Goal: Communication & Community: Ask a question

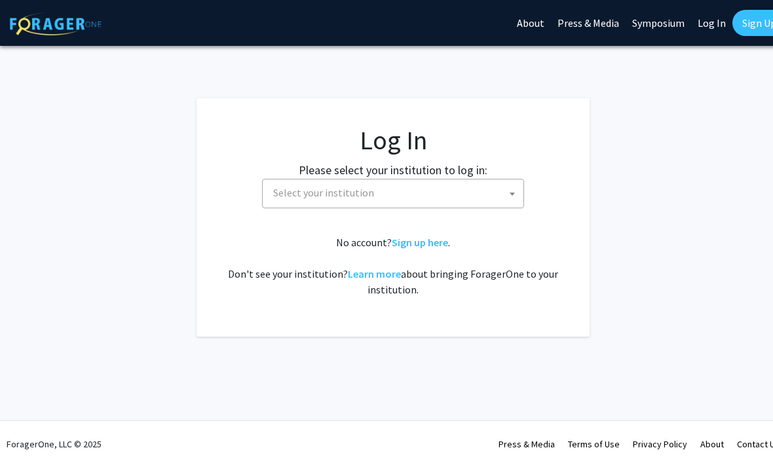
select select
click at [391, 138] on h1 "Log In" at bounding box center [393, 139] width 341 height 31
click at [340, 195] on span "Select your institution" at bounding box center [323, 192] width 101 height 13
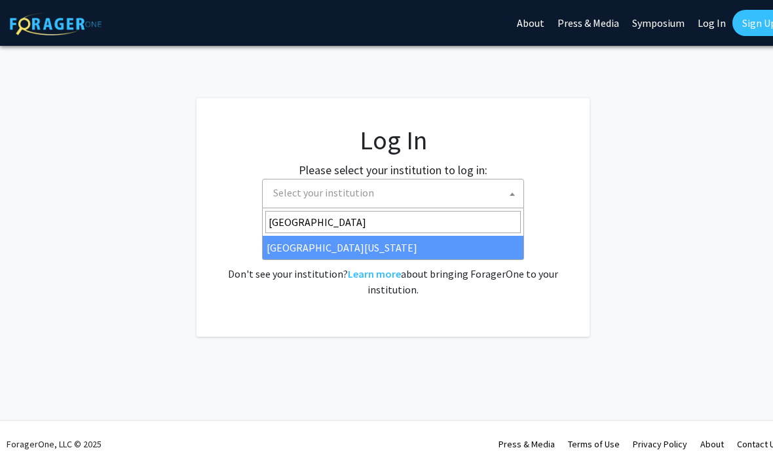
type input "university of kentuck"
select select "13"
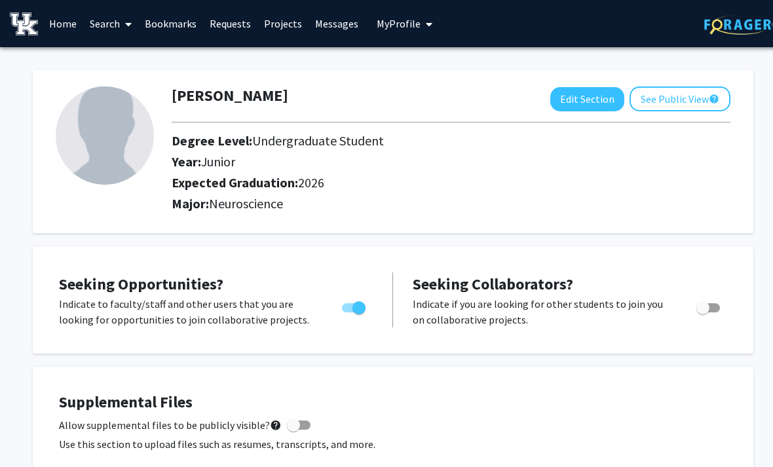
click at [275, 26] on link "Projects" at bounding box center [282, 24] width 51 height 46
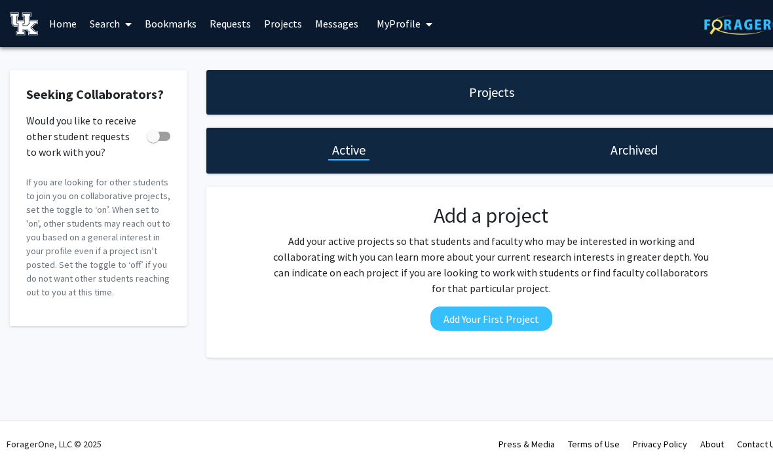
click at [73, 28] on link "Home" at bounding box center [63, 24] width 41 height 46
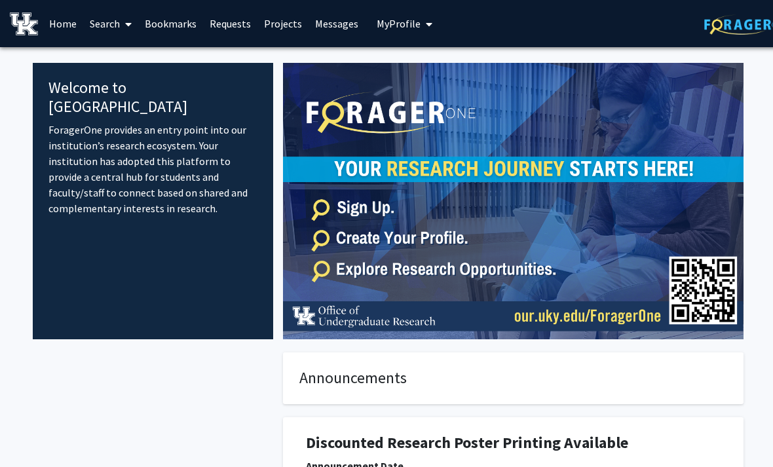
click at [117, 20] on link "Search" at bounding box center [110, 24] width 55 height 46
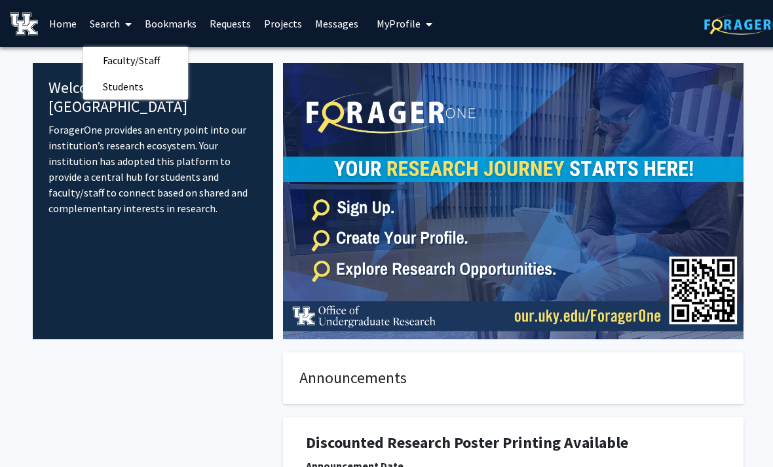
click at [116, 56] on span "Faculty/Staff" at bounding box center [131, 60] width 96 height 26
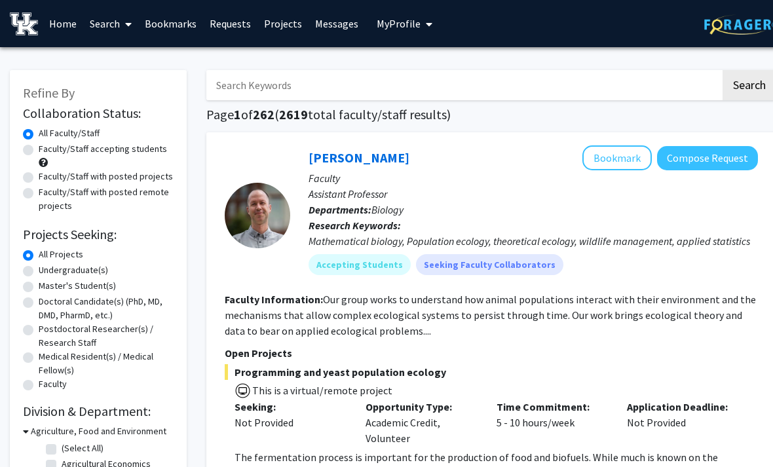
click at [39, 149] on label "Faculty/Staff accepting students" at bounding box center [103, 149] width 128 height 14
click at [39, 149] on input "Faculty/Staff accepting students" at bounding box center [43, 146] width 9 height 9
radio input "true"
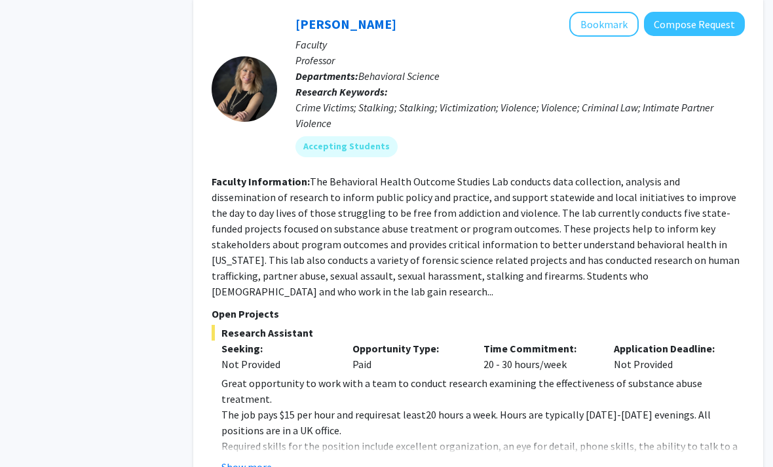
scroll to position [6844, 13]
click at [255, 459] on button "Show more" at bounding box center [246, 467] width 50 height 16
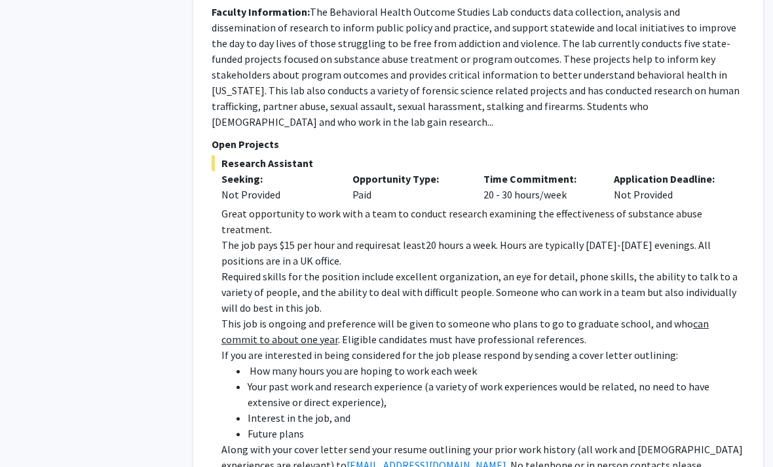
scroll to position [7141, 13]
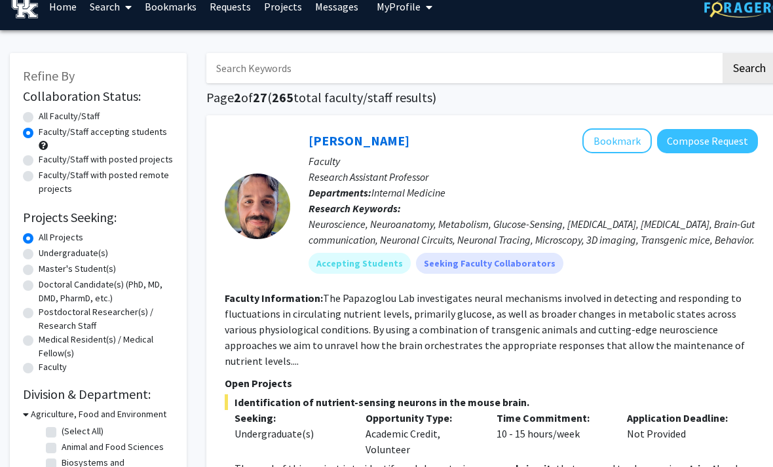
click at [254, 64] on input "Search Keywords" at bounding box center [463, 69] width 514 height 30
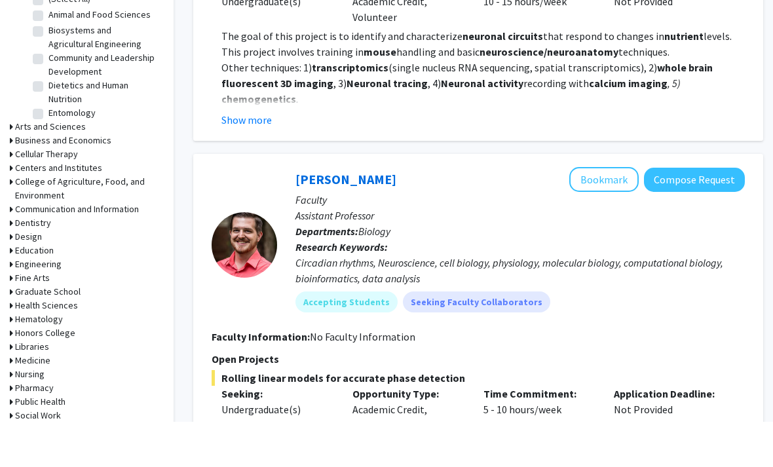
scroll to position [408, 13]
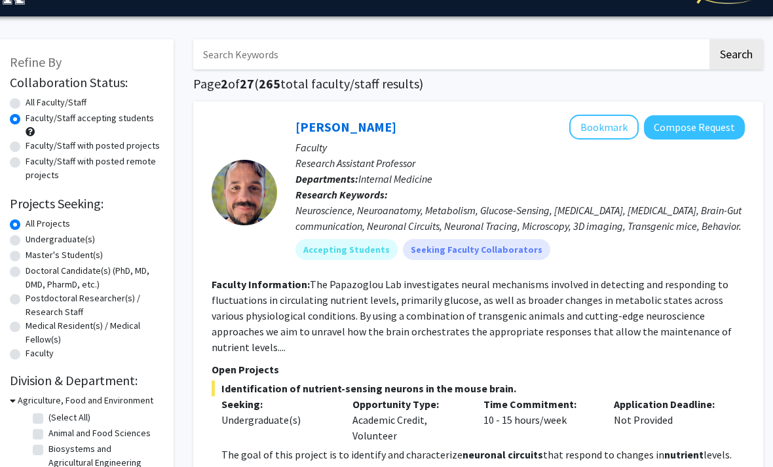
scroll to position [32, 13]
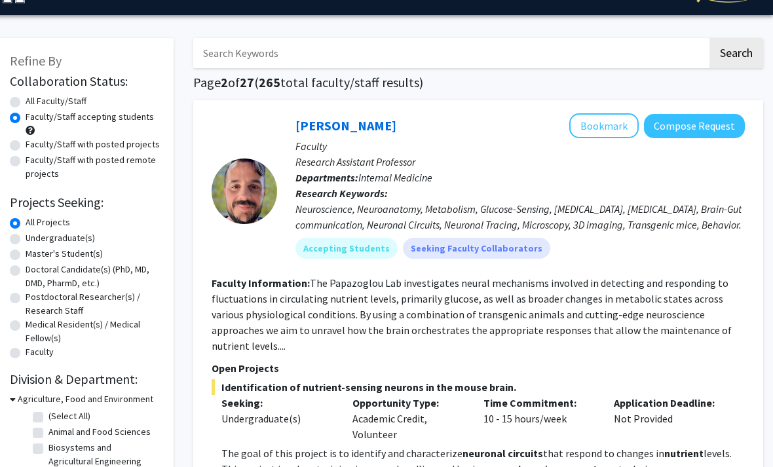
click at [254, 49] on input "Search Keywords" at bounding box center [450, 53] width 514 height 30
type input "Neuroscience"
click at [736, 52] on button "Search" at bounding box center [737, 53] width 54 height 30
radio input "true"
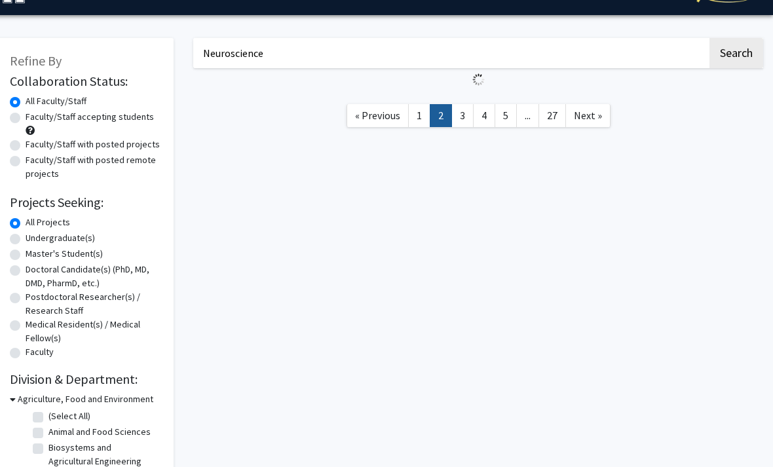
scroll to position [32, 0]
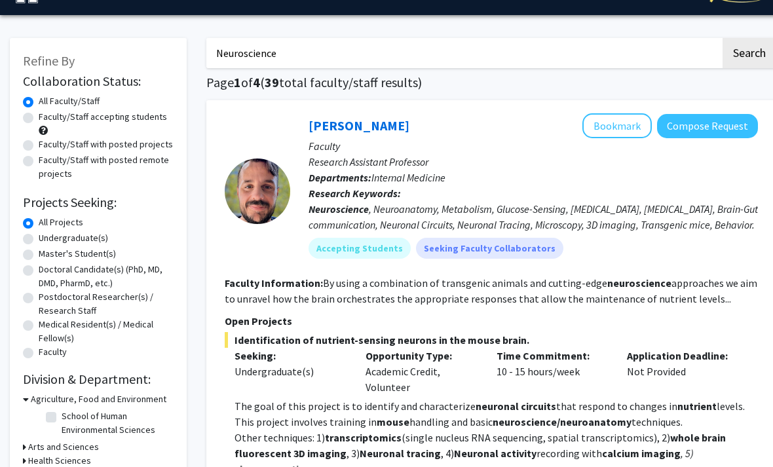
click at [231, 134] on div at bounding box center [258, 190] width 66 height 155
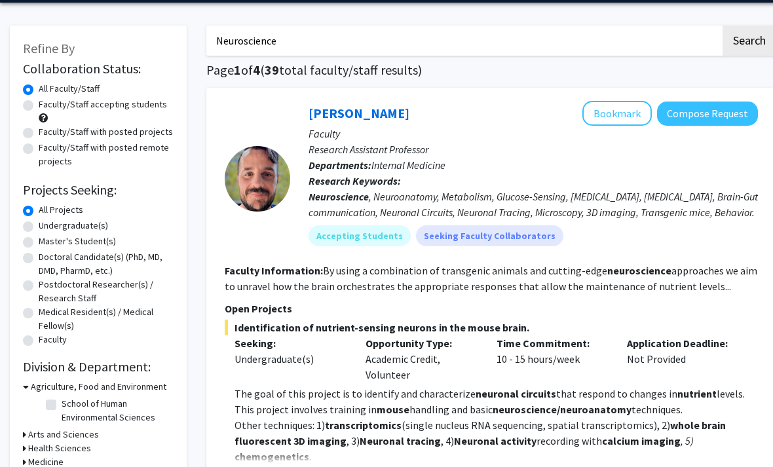
scroll to position [44, 13]
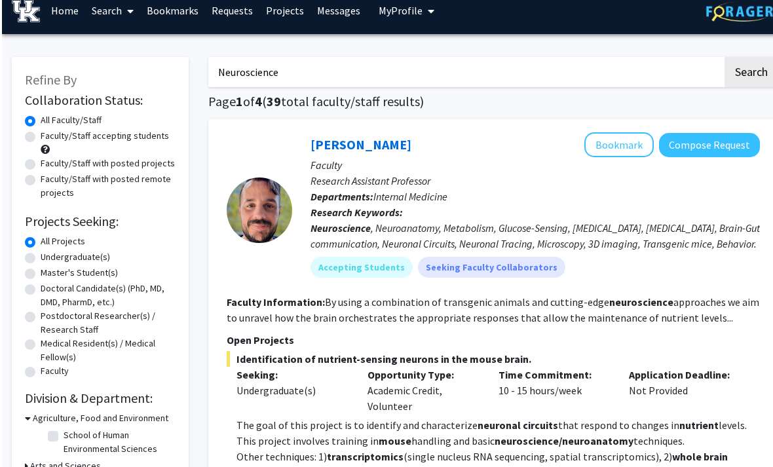
scroll to position [0, 0]
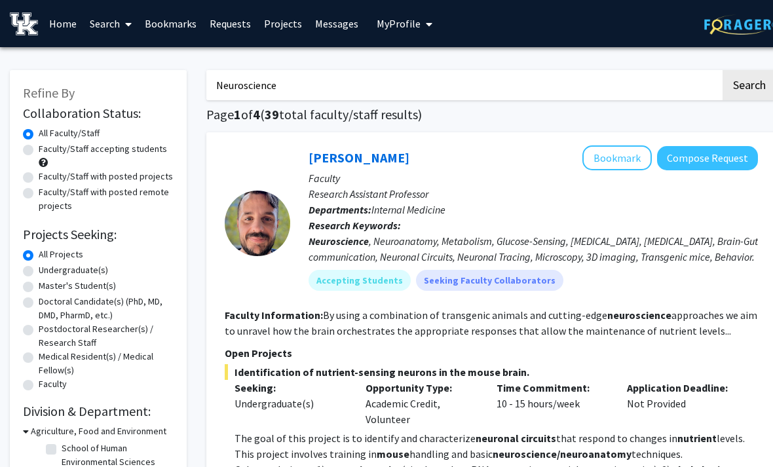
click at [647, 70] on input "Neuroscience" at bounding box center [463, 85] width 514 height 30
click at [623, 94] on input "Neuroscience" at bounding box center [463, 85] width 514 height 30
type input "N"
click at [39, 148] on label "Faculty/Staff accepting students" at bounding box center [103, 149] width 128 height 14
click at [39, 148] on input "Faculty/Staff accepting students" at bounding box center [43, 146] width 9 height 9
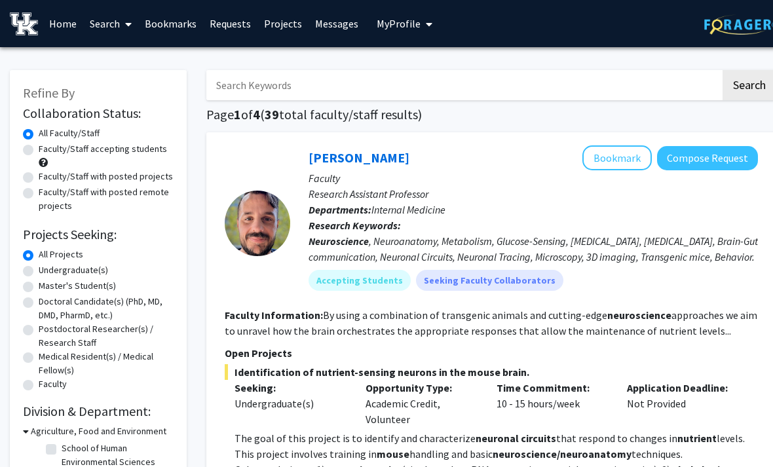
radio input "true"
click at [690, 98] on input "Search Keywords" at bounding box center [463, 85] width 514 height 30
click at [749, 84] on button "Search" at bounding box center [750, 85] width 54 height 30
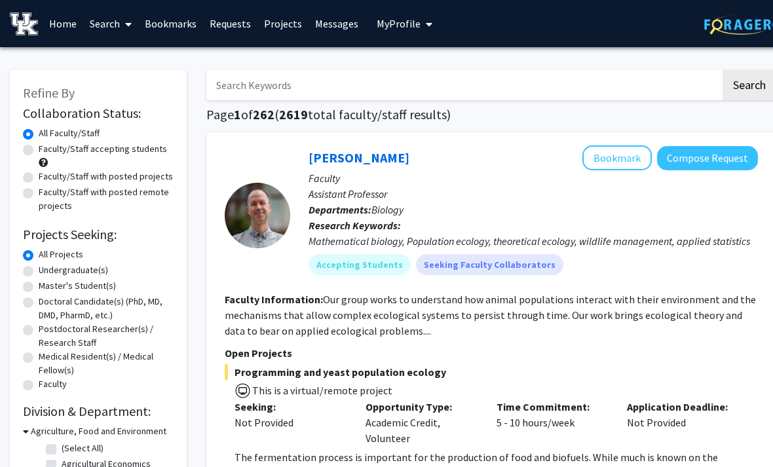
radio input "false"
radio input "true"
type input "Neuroscience"
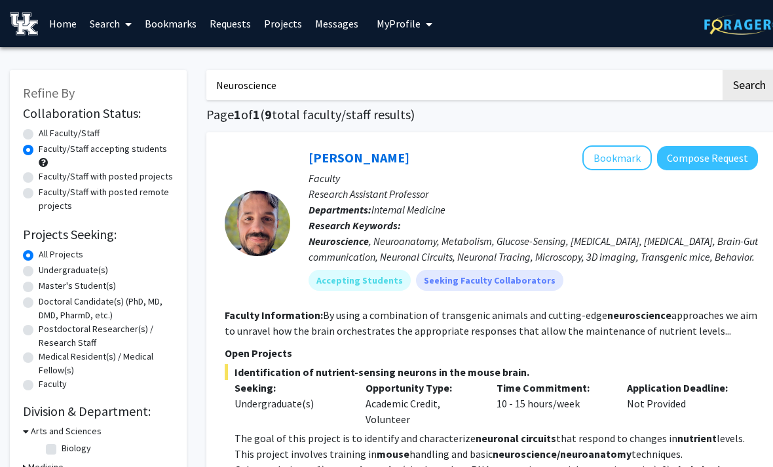
click at [762, 83] on button "Search" at bounding box center [750, 85] width 54 height 30
radio input "true"
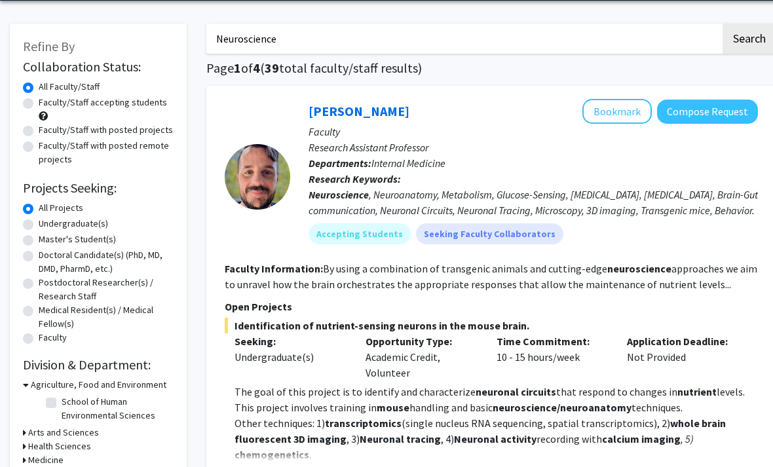
scroll to position [35, 0]
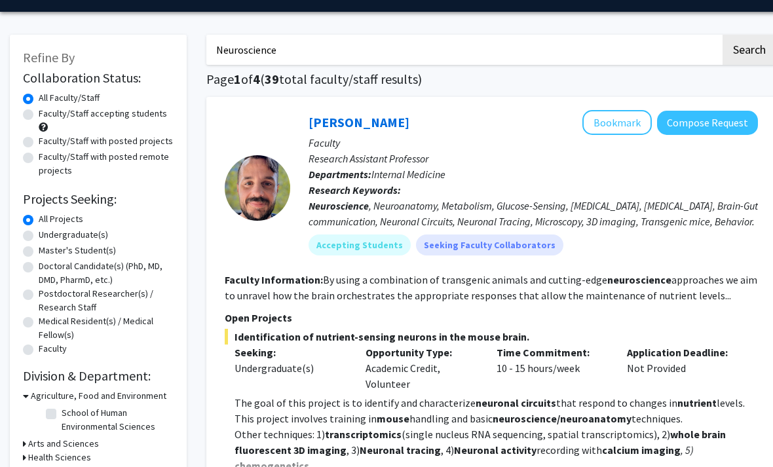
click at [36, 125] on div "Faculty/Staff accepting students" at bounding box center [98, 121] width 151 height 28
click at [39, 109] on label "Faculty/Staff accepting students" at bounding box center [103, 114] width 128 height 14
click at [39, 109] on input "Faculty/Staff accepting students" at bounding box center [43, 111] width 9 height 9
radio input "true"
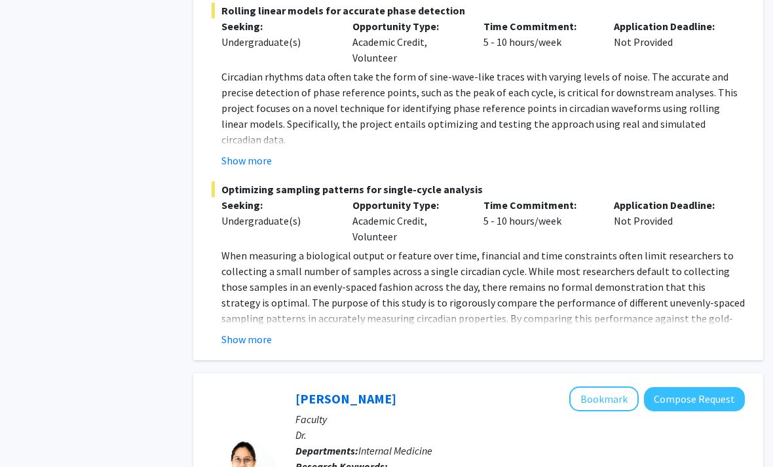
scroll to position [2211, 13]
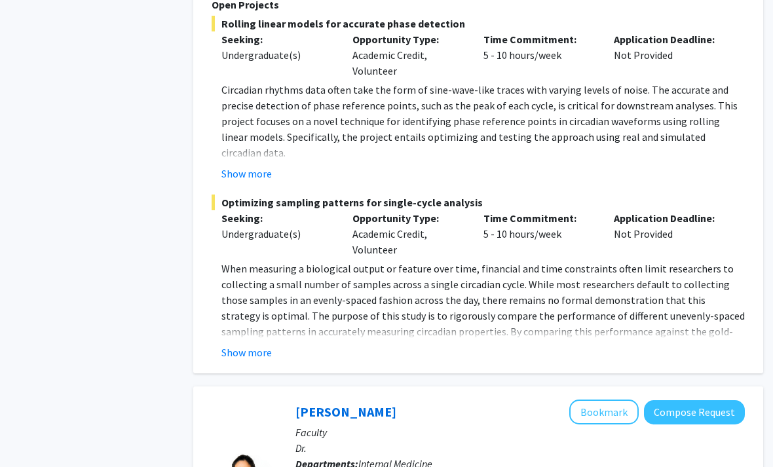
click at [246, 345] on button "Show more" at bounding box center [246, 353] width 50 height 16
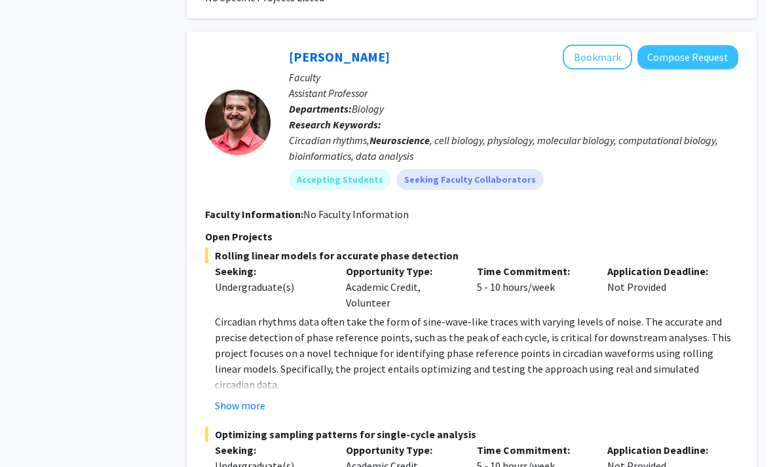
scroll to position [1948, 13]
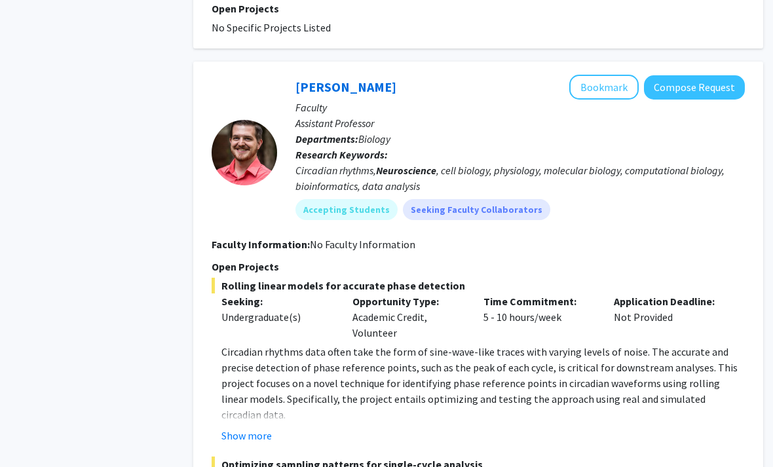
click at [700, 76] on button "Compose Request" at bounding box center [694, 88] width 101 height 24
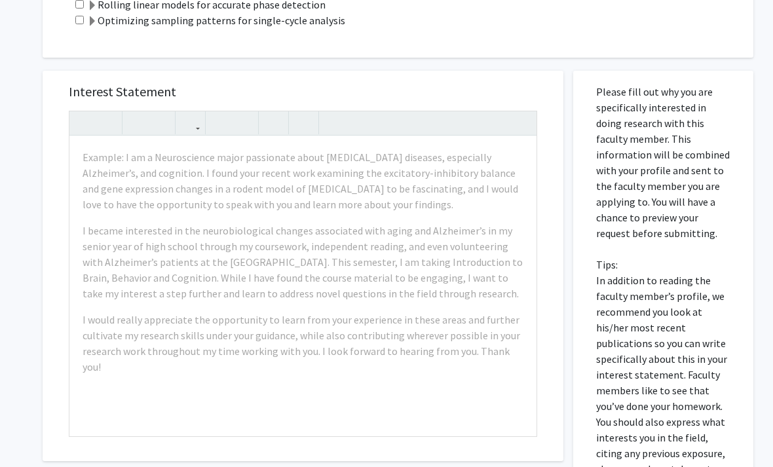
scroll to position [367, 0]
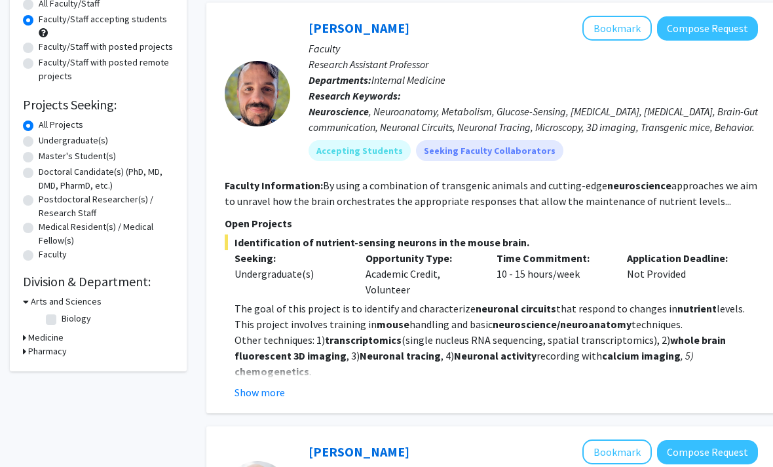
scroll to position [137, 0]
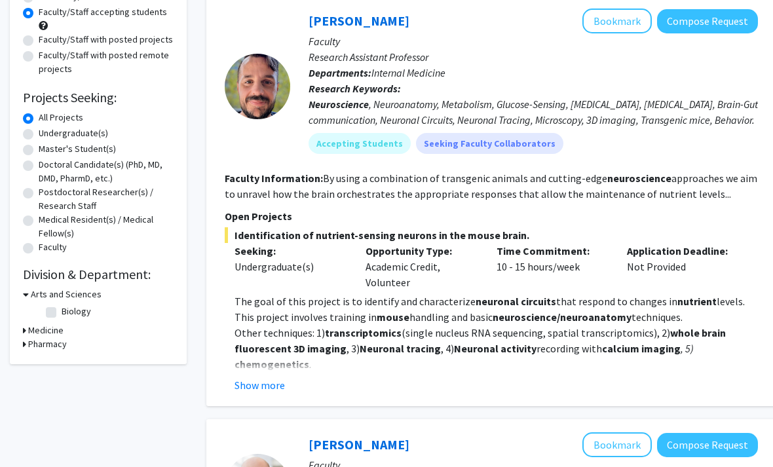
click at [252, 381] on button "Show more" at bounding box center [260, 385] width 50 height 16
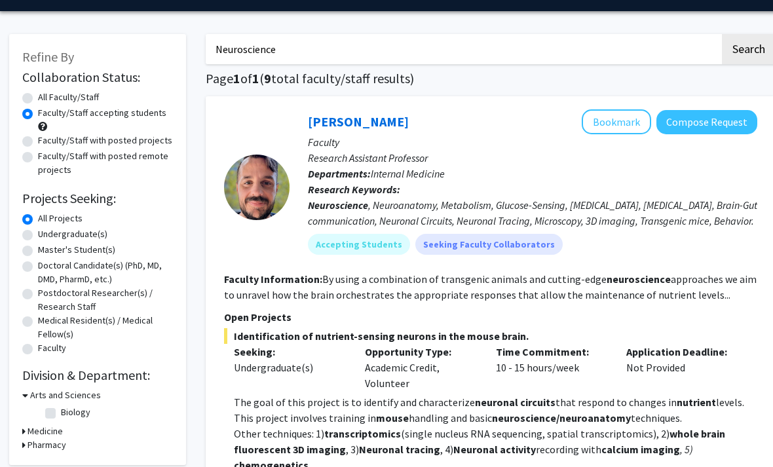
scroll to position [37, 1]
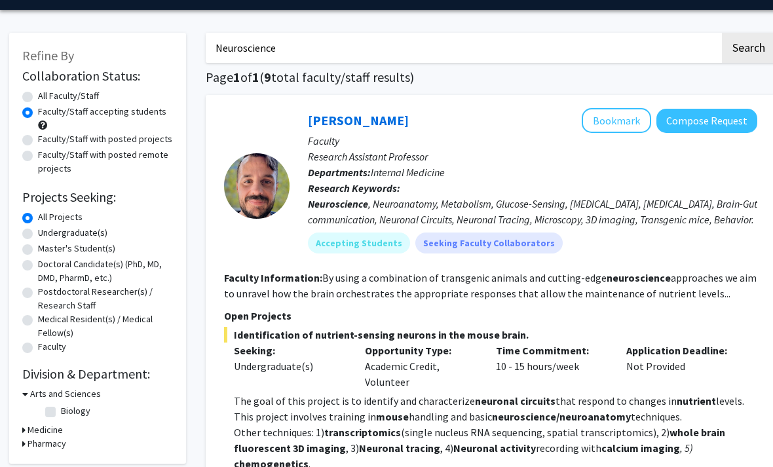
click at [670, 61] on input "Neuroscience" at bounding box center [463, 48] width 514 height 30
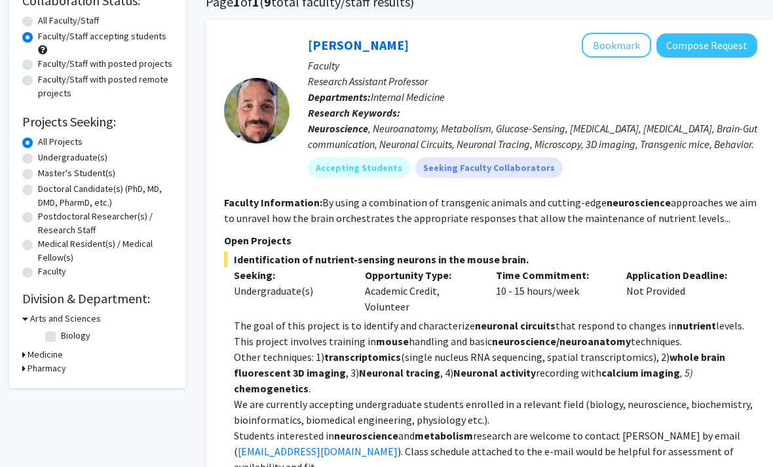
click at [278, 269] on p "Seeking:" at bounding box center [289, 276] width 111 height 16
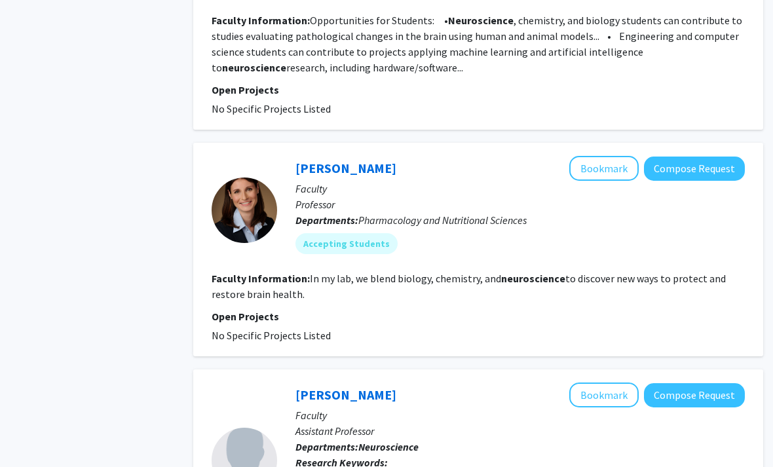
scroll to position [924, 13]
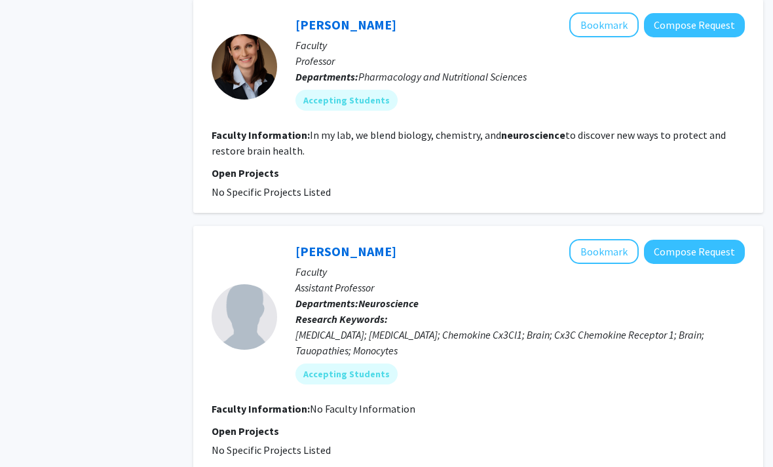
click at [715, 26] on button "Compose Request" at bounding box center [694, 26] width 101 height 24
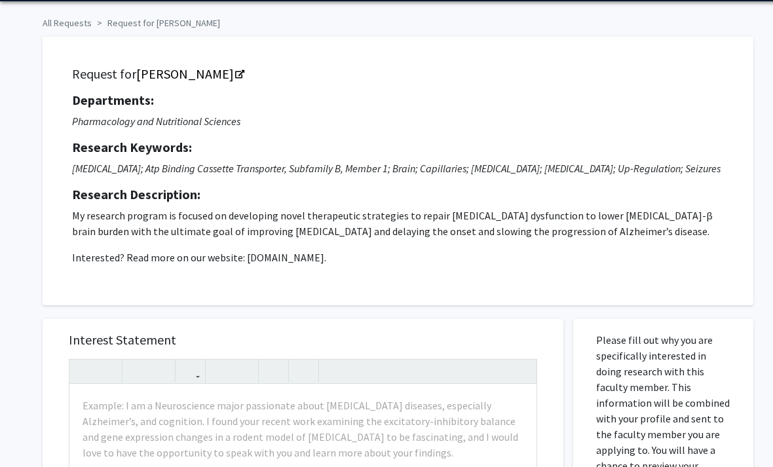
scroll to position [68, 0]
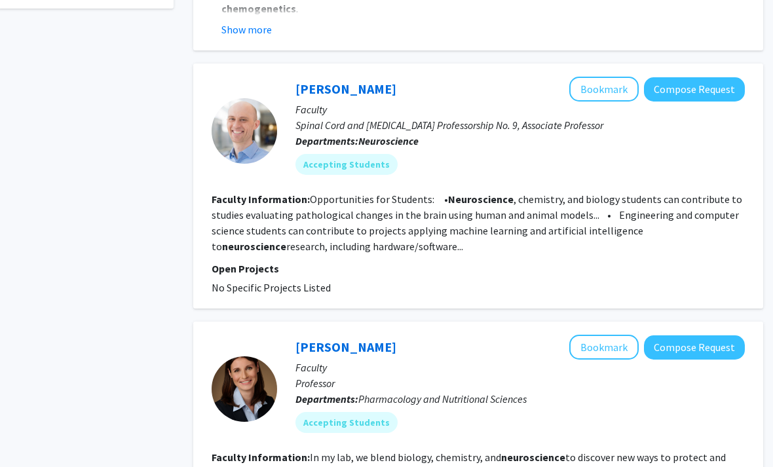
scroll to position [590, 13]
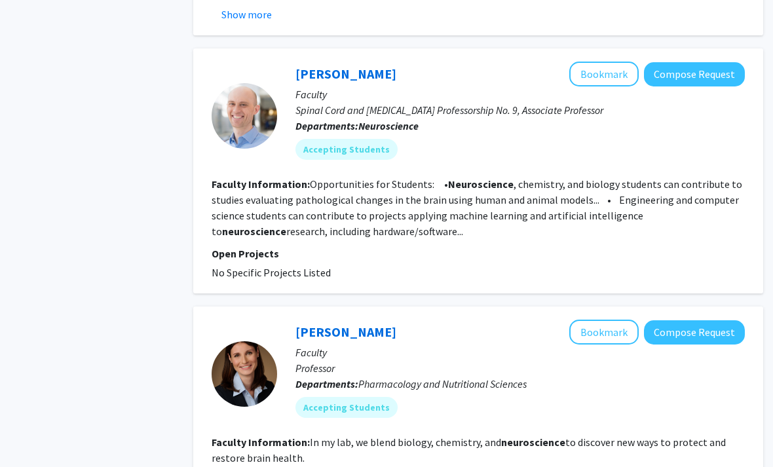
click at [736, 62] on button "Compose Request" at bounding box center [694, 74] width 101 height 24
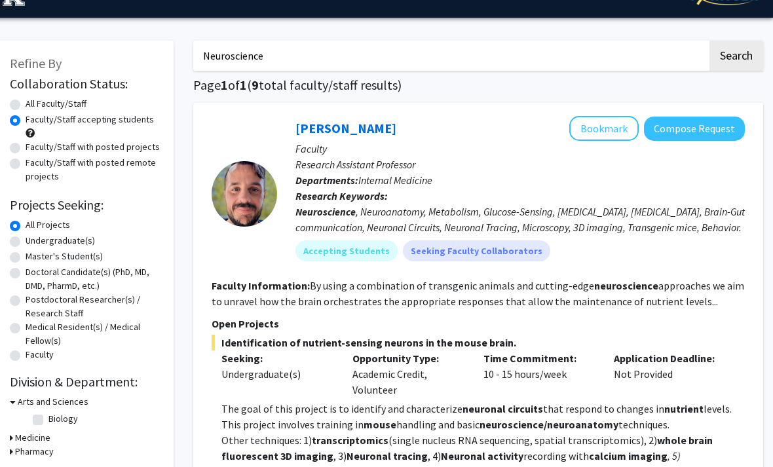
scroll to position [29, 13]
click at [680, 46] on input "Neuroscience" at bounding box center [450, 56] width 514 height 30
click at [694, 64] on input "Neuroscience" at bounding box center [450, 56] width 514 height 30
click at [668, 67] on input "Neuroscience" at bounding box center [450, 56] width 514 height 30
type input "N"
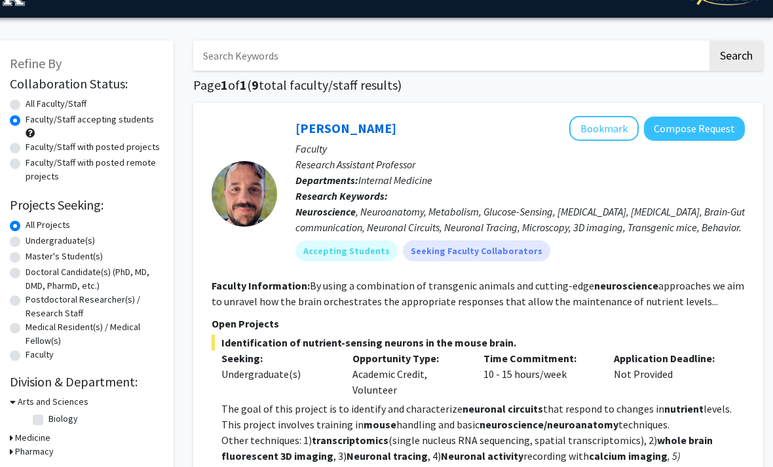
click at [748, 41] on button "Search" at bounding box center [737, 56] width 54 height 30
radio input "true"
